Goal: Information Seeking & Learning: Learn about a topic

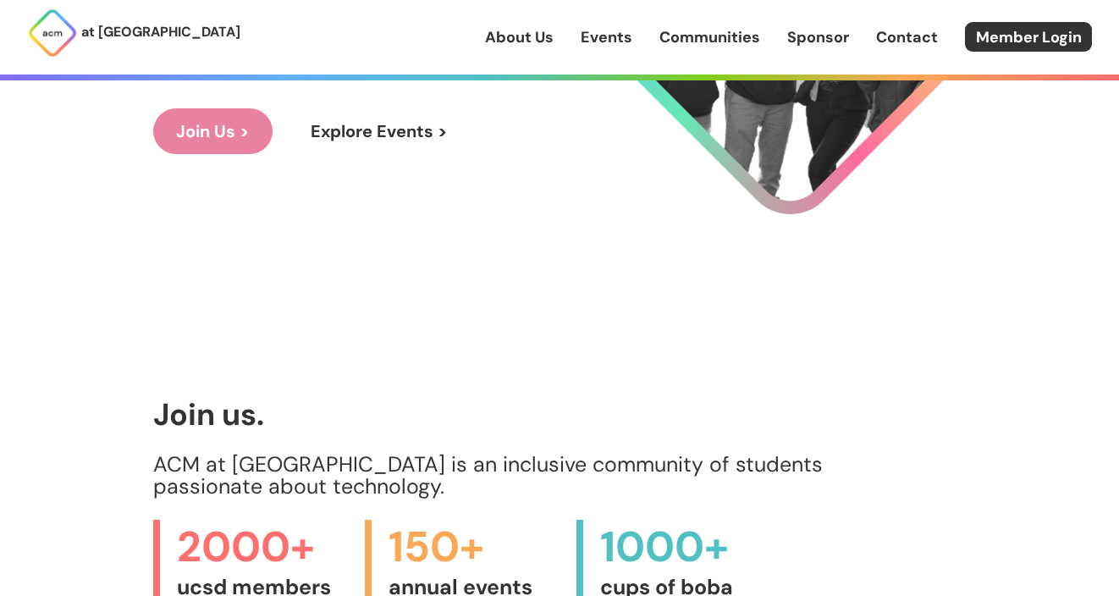
click at [560, 252] on img at bounding box center [559, 254] width 25 height 25
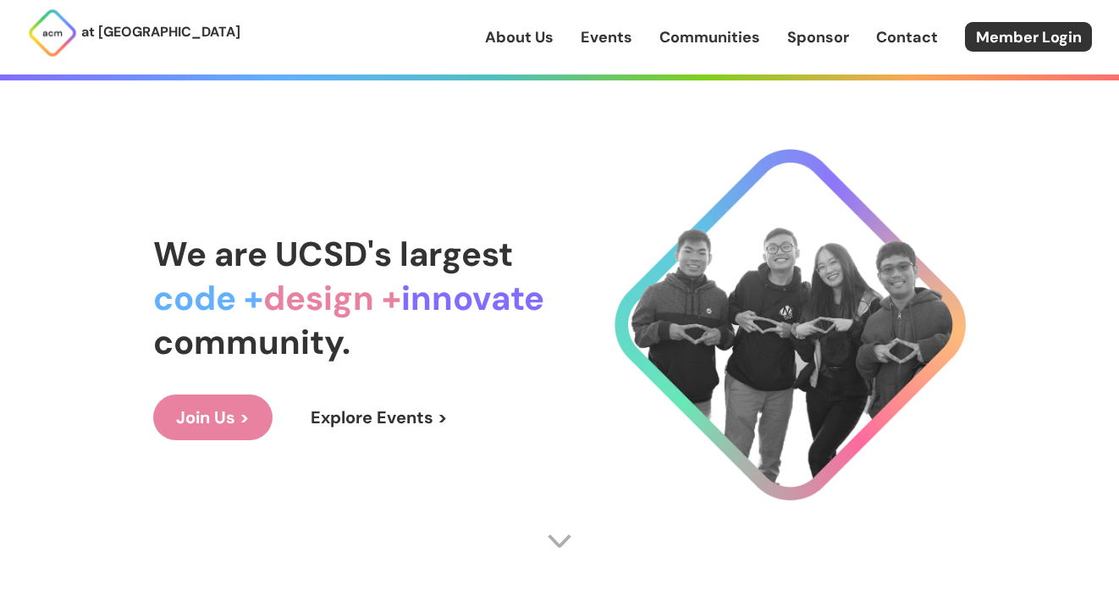
click at [346, 415] on link "Explore Events >" at bounding box center [379, 417] width 183 height 46
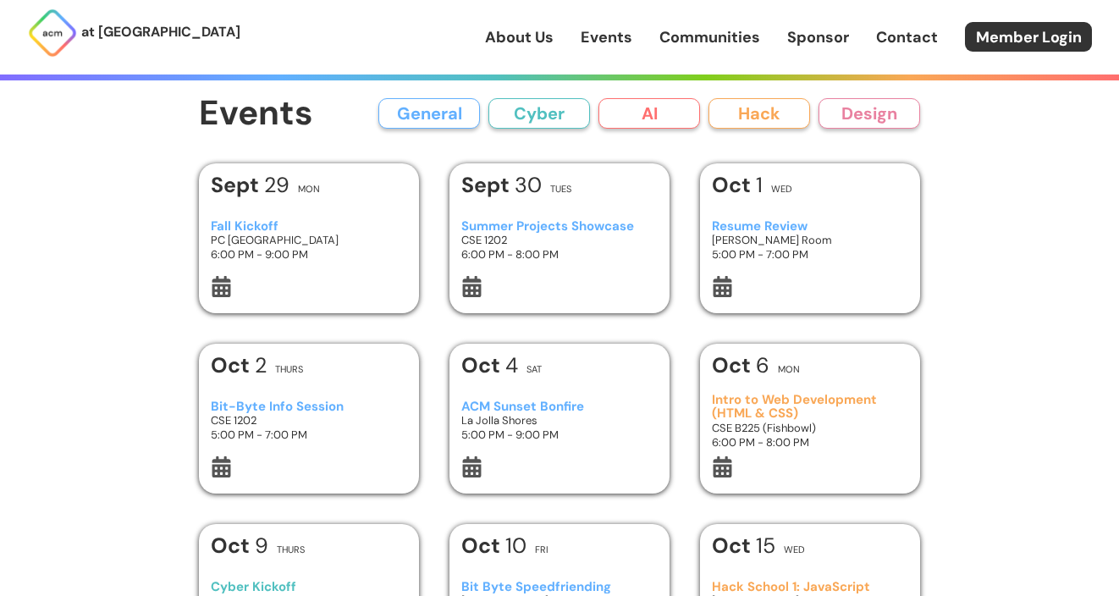
click at [304, 227] on h3 "Fall Kickoff" at bounding box center [309, 226] width 197 height 14
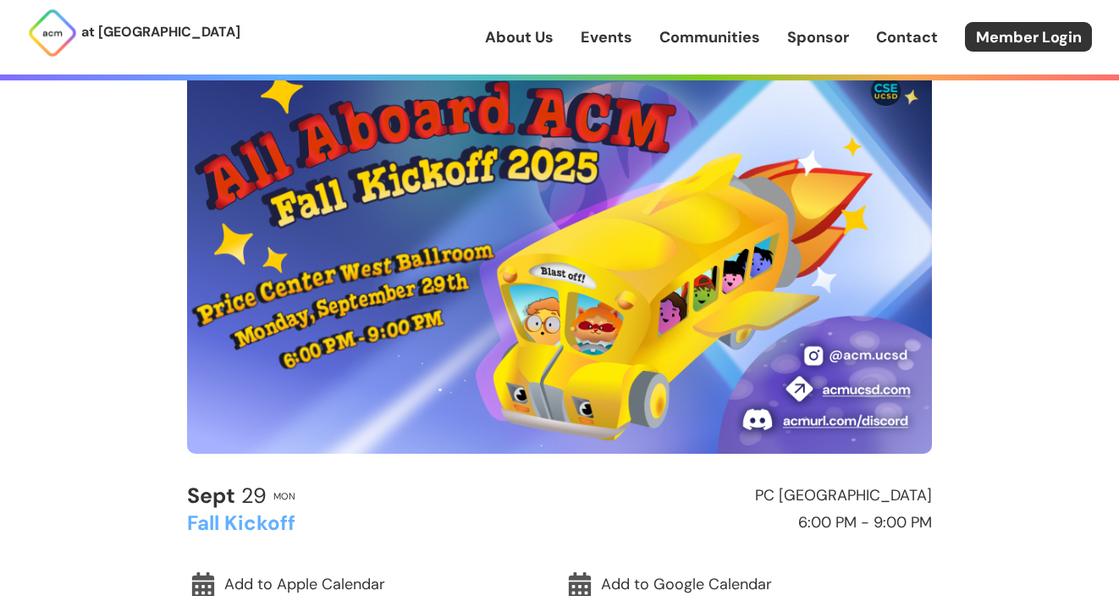
scroll to position [74, 0]
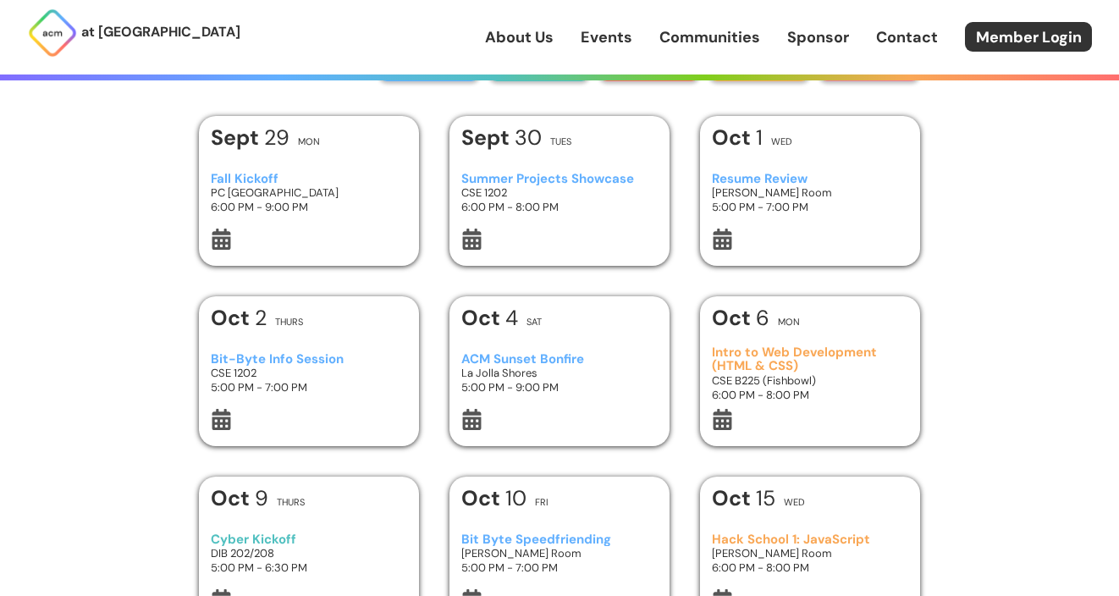
scroll to position [48, 0]
click at [56, 37] on img at bounding box center [52, 33] width 51 height 51
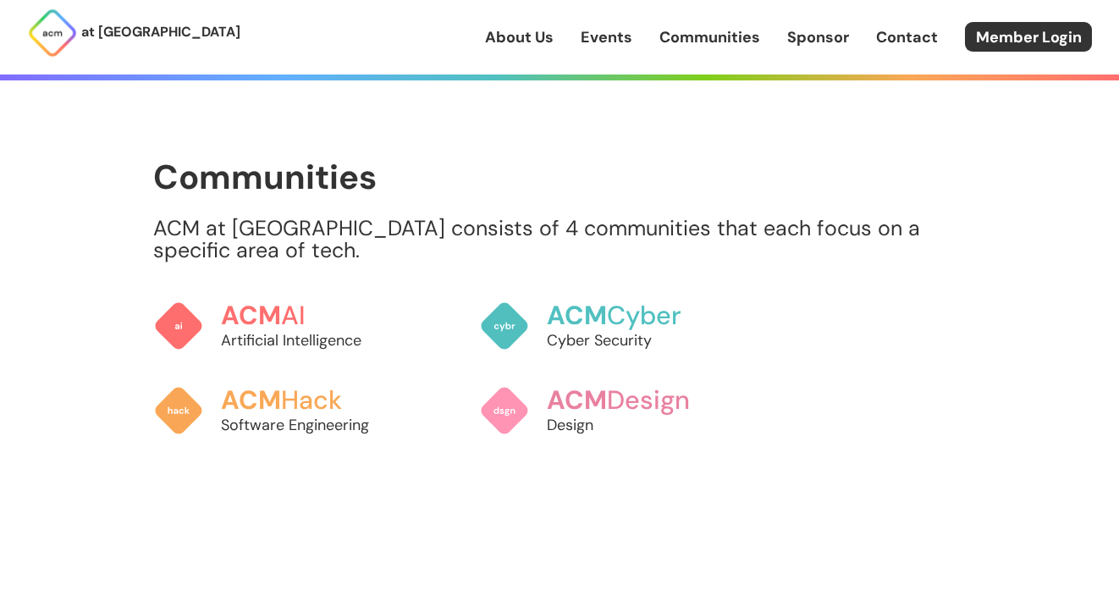
scroll to position [1284, 0]
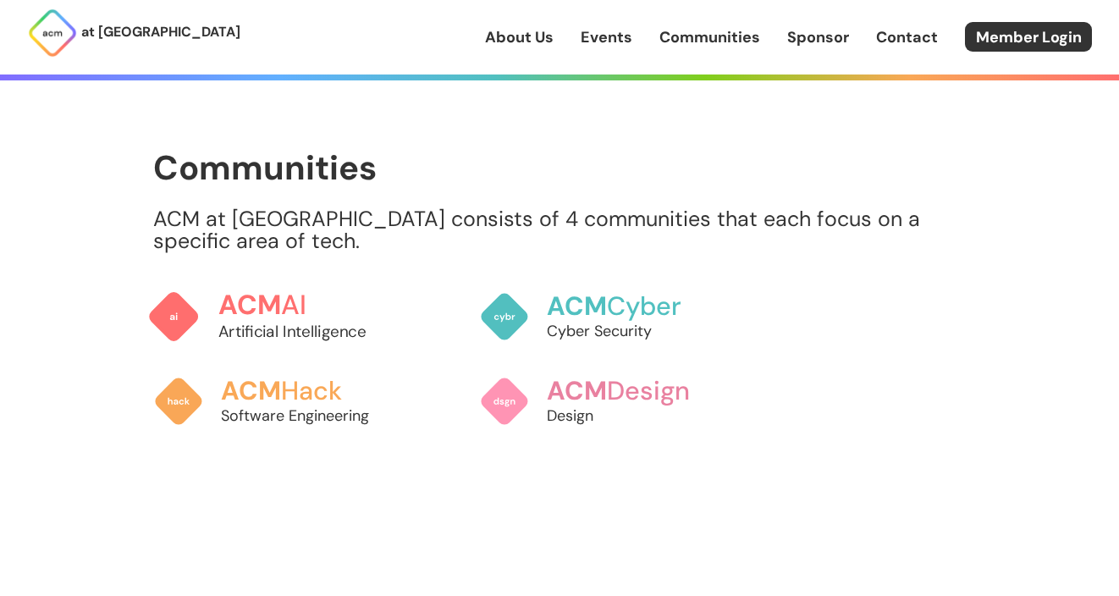
click at [257, 282] on link "ACM AI Artificial Intelligence" at bounding box center [276, 316] width 258 height 89
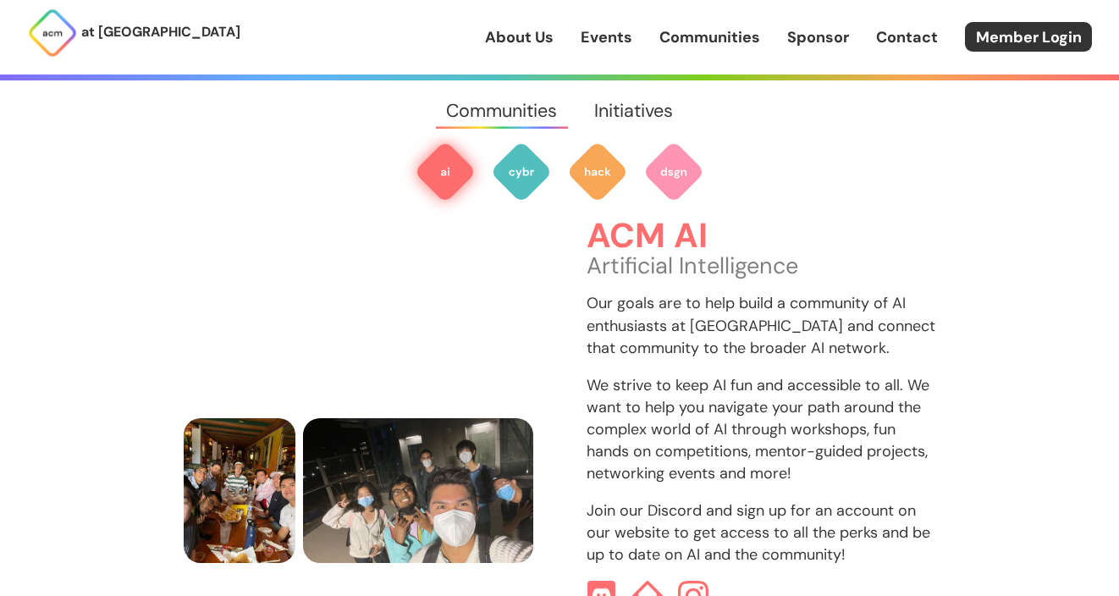
scroll to position [545, 0]
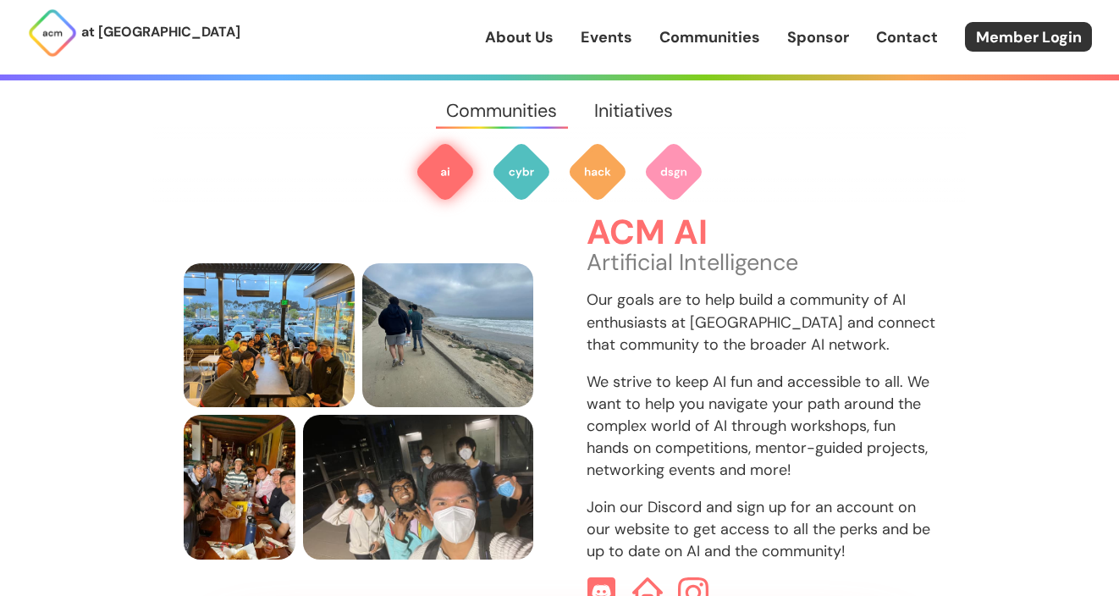
click at [614, 41] on link "Events" at bounding box center [606, 37] width 52 height 22
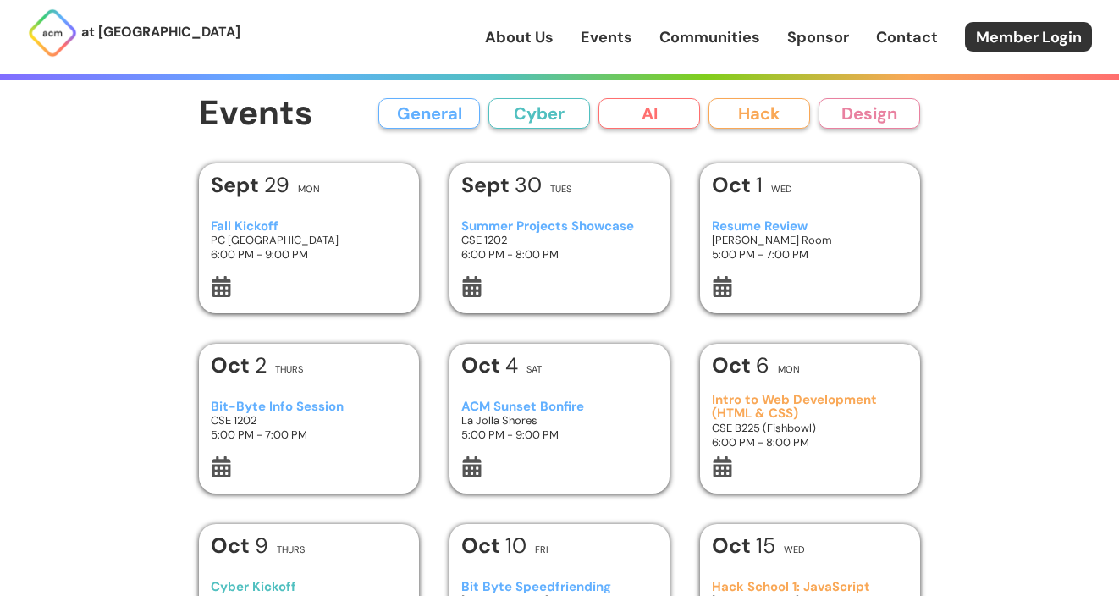
click at [666, 117] on button "AI" at bounding box center [649, 113] width 102 height 30
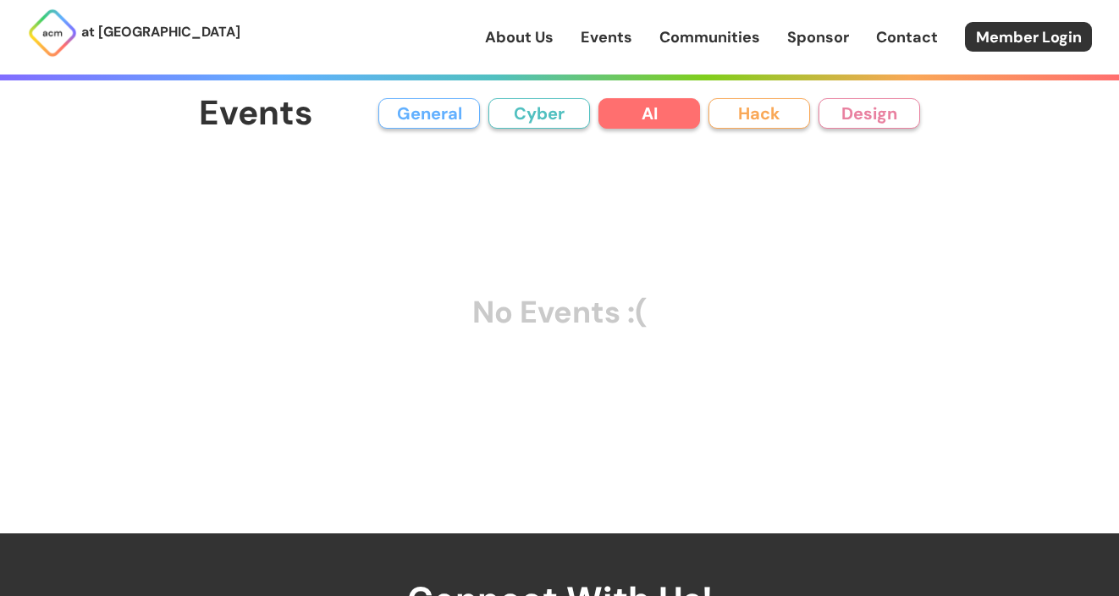
click at [578, 100] on button "Cyber" at bounding box center [539, 113] width 102 height 30
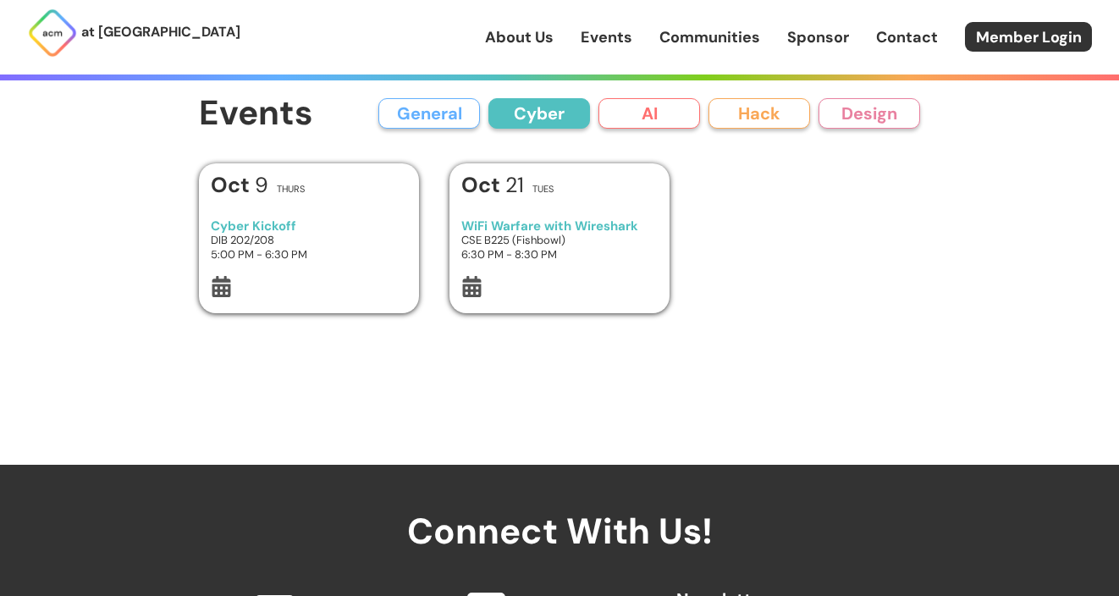
click at [766, 110] on button "Hack" at bounding box center [759, 113] width 102 height 30
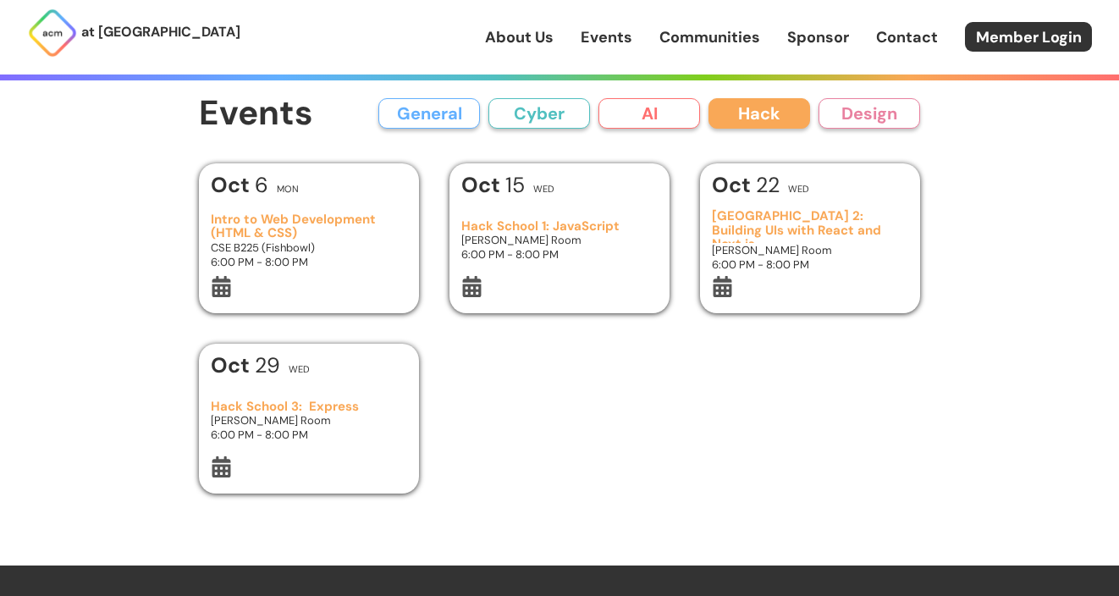
click at [900, 118] on button "Design" at bounding box center [869, 113] width 102 height 30
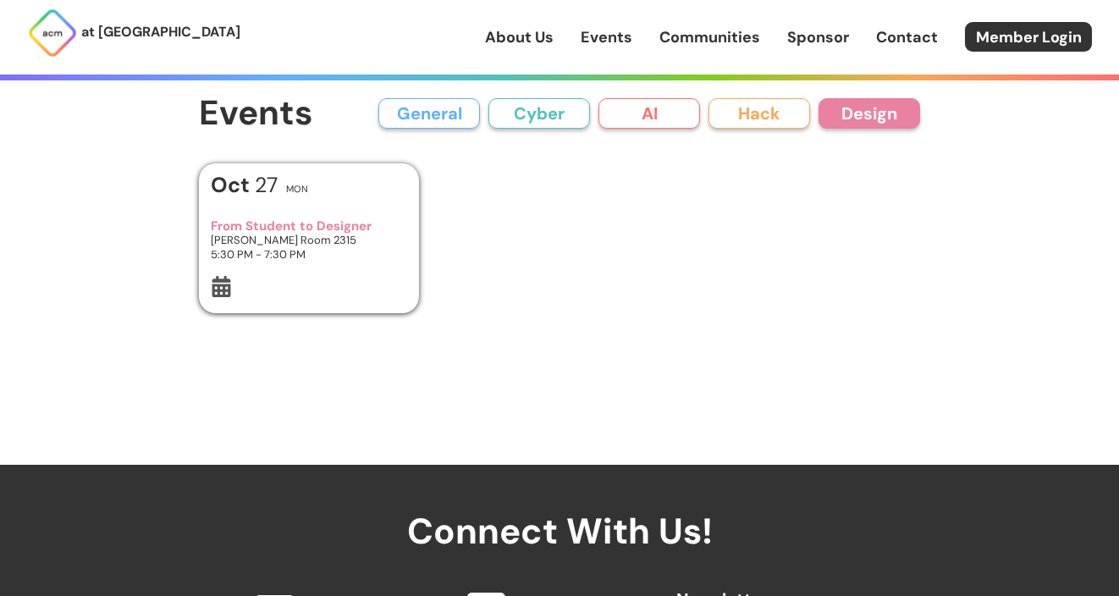
click at [789, 125] on button "Hack" at bounding box center [759, 113] width 102 height 30
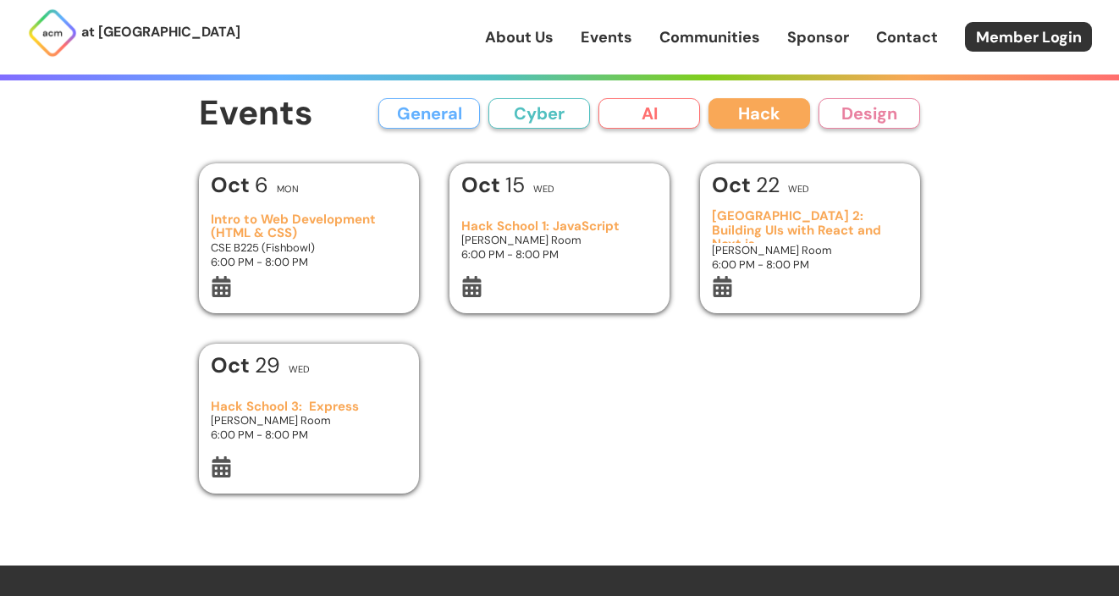
click at [835, 119] on button "Design" at bounding box center [869, 113] width 102 height 30
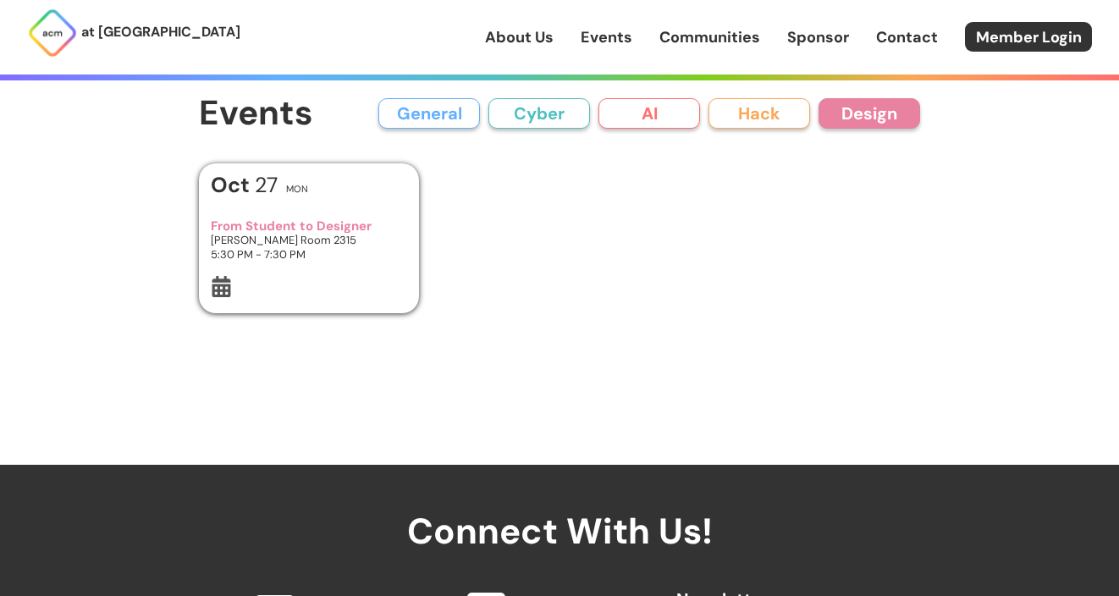
click at [790, 123] on button "Hack" at bounding box center [759, 113] width 102 height 30
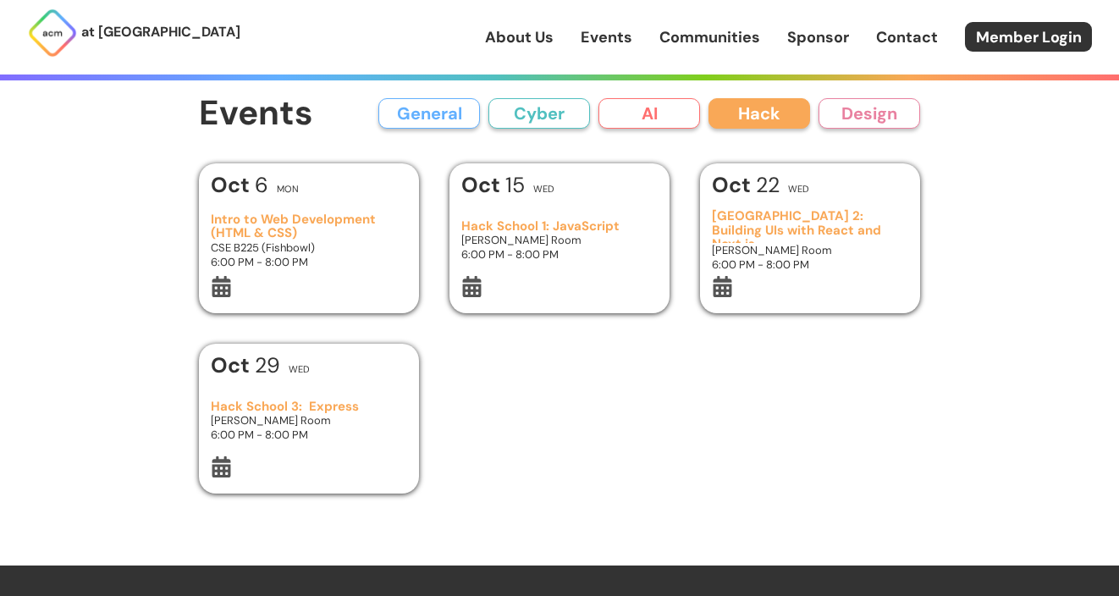
drag, startPoint x: 419, startPoint y: 325, endPoint x: 184, endPoint y: 326, distance: 234.4
click at [184, 326] on main "Events General Cyber AI Hack Design All General AI Cyber Hack Design Add Event …" at bounding box center [559, 294] width 812 height 399
drag, startPoint x: 232, startPoint y: 326, endPoint x: 199, endPoint y: 221, distance: 110.0
click at [199, 221] on div "Add Event to Calendar Google Calendar Apple Calendar Cancel [DATE] Mon Intro to…" at bounding box center [559, 328] width 721 height 330
click at [179, 263] on main "Events General Cyber AI Hack Design All General AI Cyber Hack Design Add Event …" at bounding box center [559, 294] width 812 height 399
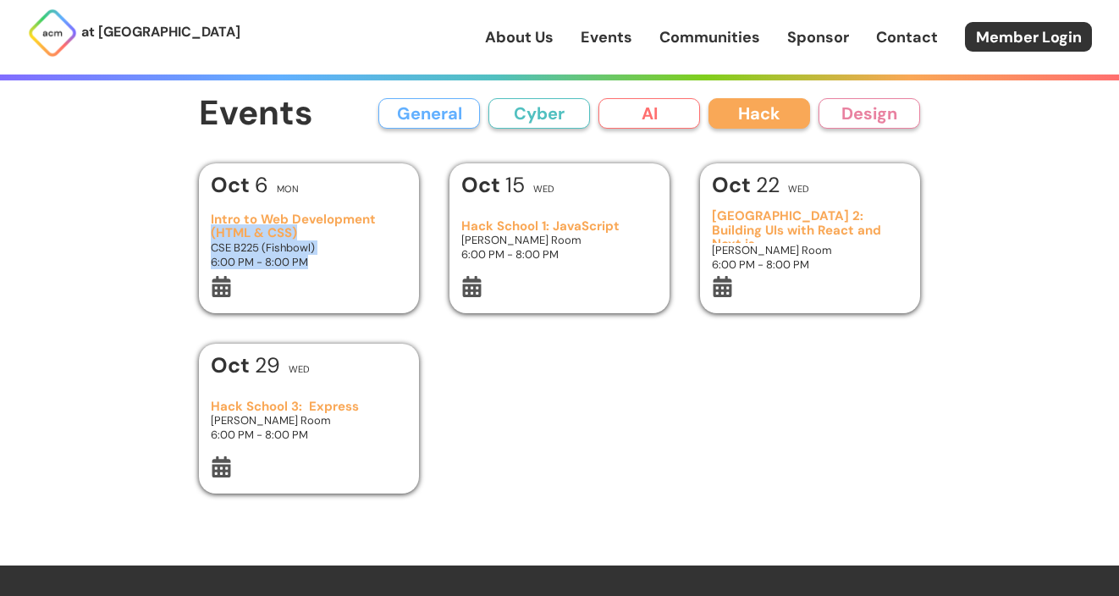
drag, startPoint x: 388, startPoint y: 324, endPoint x: 155, endPoint y: 229, distance: 252.0
click at [155, 230] on main "Events General Cyber AI Hack Design All General AI Cyber Hack Design Add Event …" at bounding box center [559, 294] width 812 height 399
click at [155, 229] on main "Events General Cyber AI Hack Design All General AI Cyber Hack Design Add Event …" at bounding box center [559, 294] width 812 height 399
drag, startPoint x: 168, startPoint y: 166, endPoint x: 305, endPoint y: 279, distance: 177.9
click at [305, 280] on main "Events General Cyber AI Hack Design All General AI Cyber Hack Design Add Event …" at bounding box center [559, 294] width 812 height 399
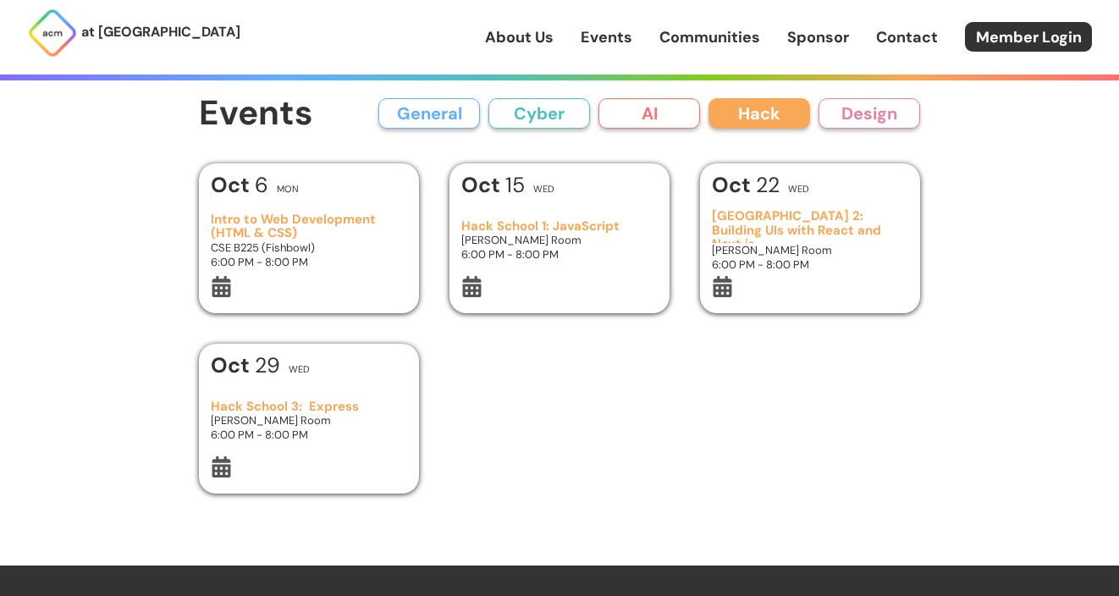
click at [335, 293] on div at bounding box center [309, 288] width 197 height 25
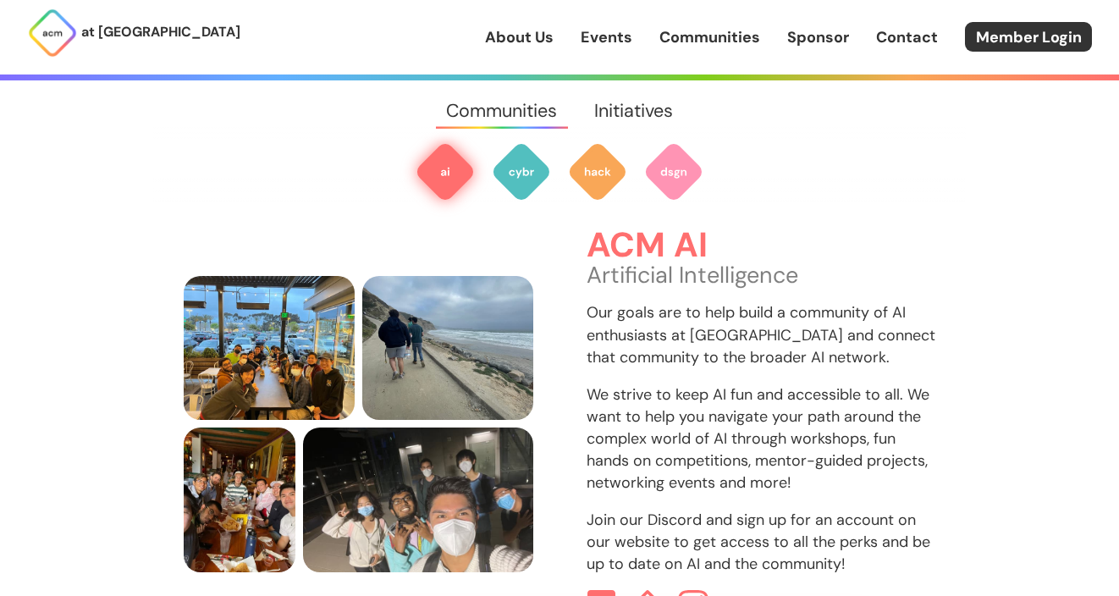
scroll to position [545, 0]
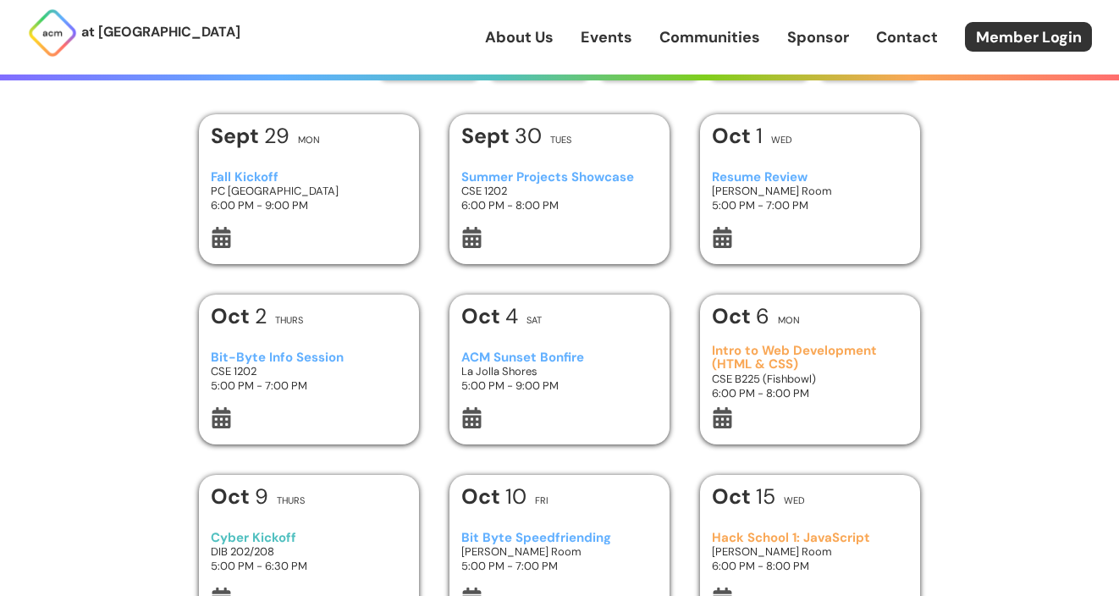
scroll to position [48, 0]
click at [620, 44] on link "Events" at bounding box center [606, 37] width 52 height 22
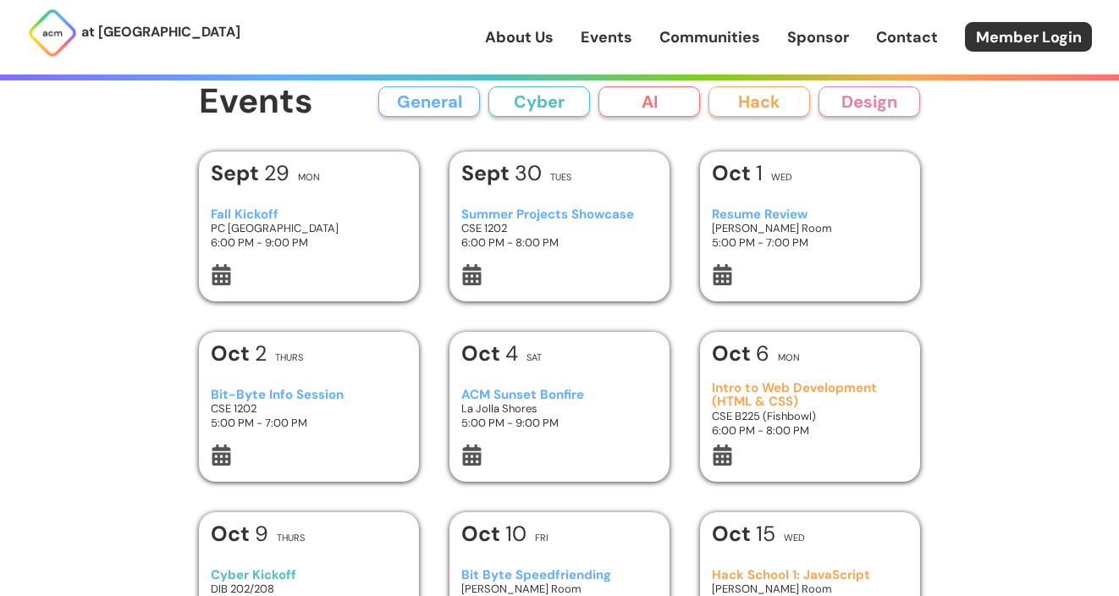
scroll to position [0, 0]
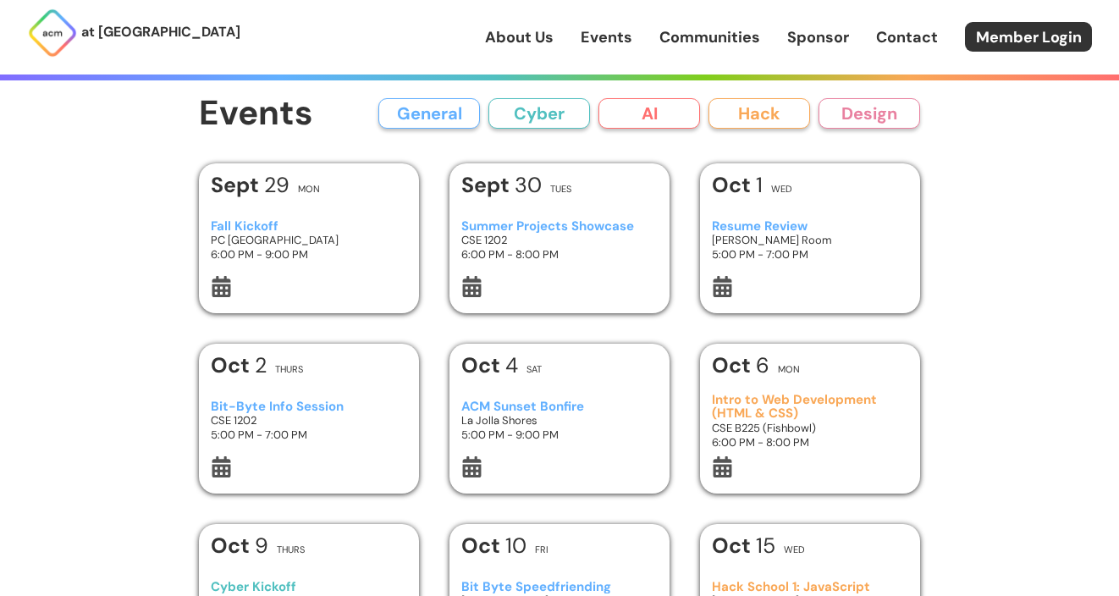
click at [677, 42] on link "Communities" at bounding box center [709, 37] width 101 height 22
